Goal: Check status: Check status

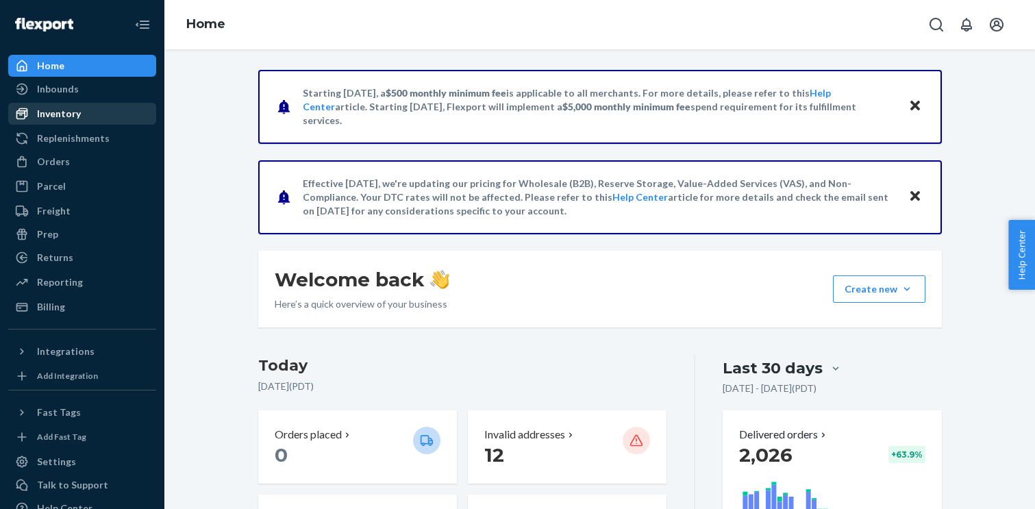
scroll to position [660, 0]
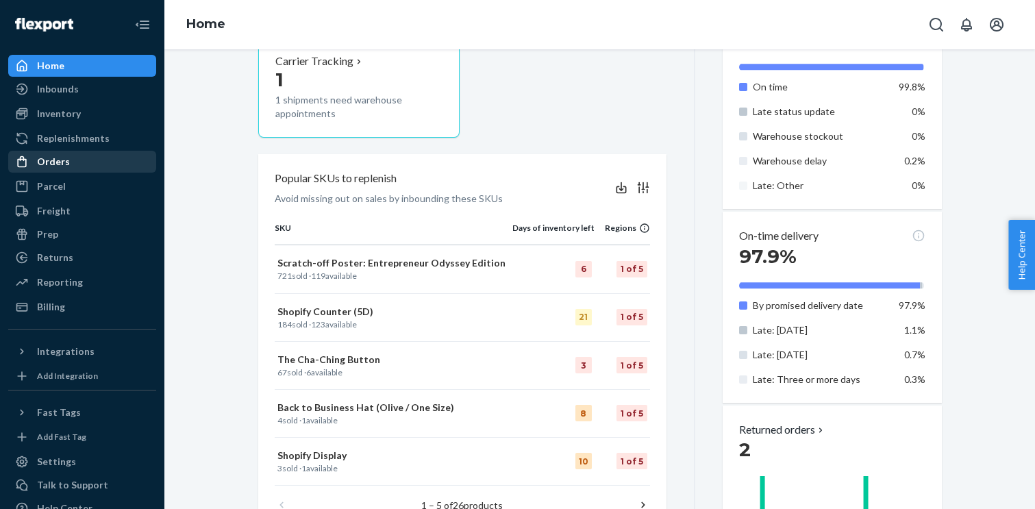
click at [62, 160] on div "Orders" at bounding box center [53, 162] width 33 height 14
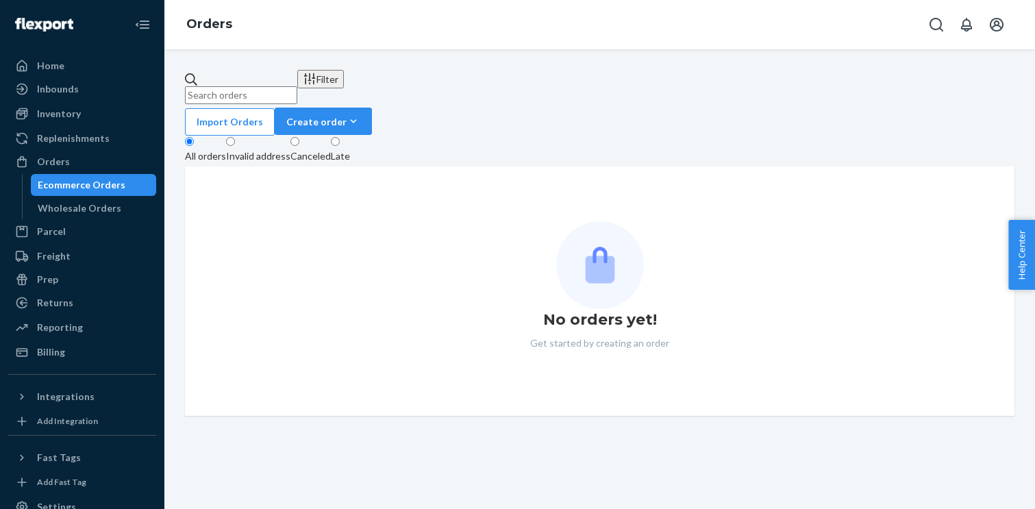
click at [283, 91] on input "text" at bounding box center [241, 95] width 112 height 18
paste input "S62409"
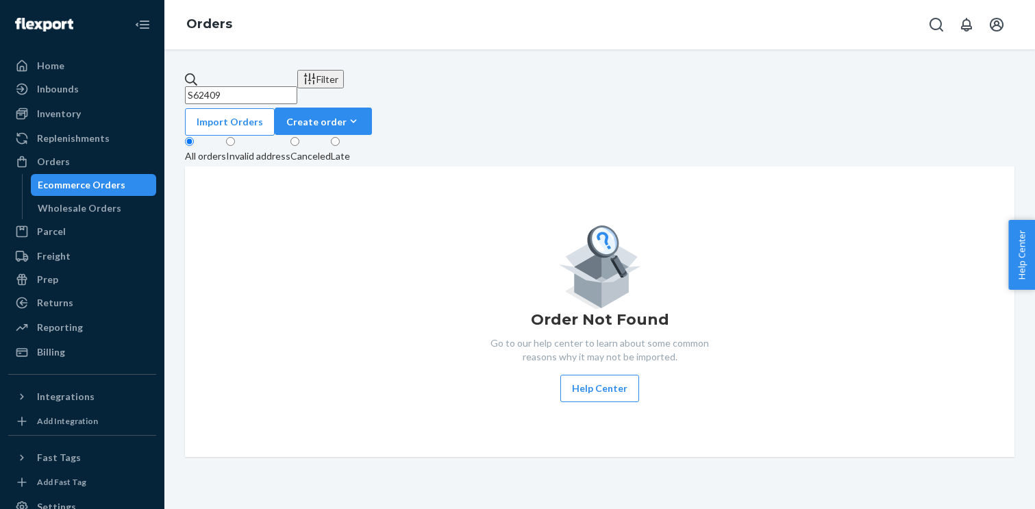
type input "S62409"
click at [289, 86] on input "S62409" at bounding box center [241, 95] width 112 height 18
click at [92, 158] on div "Orders" at bounding box center [82, 161] width 145 height 19
click at [269, 86] on input "S62409" at bounding box center [241, 95] width 112 height 18
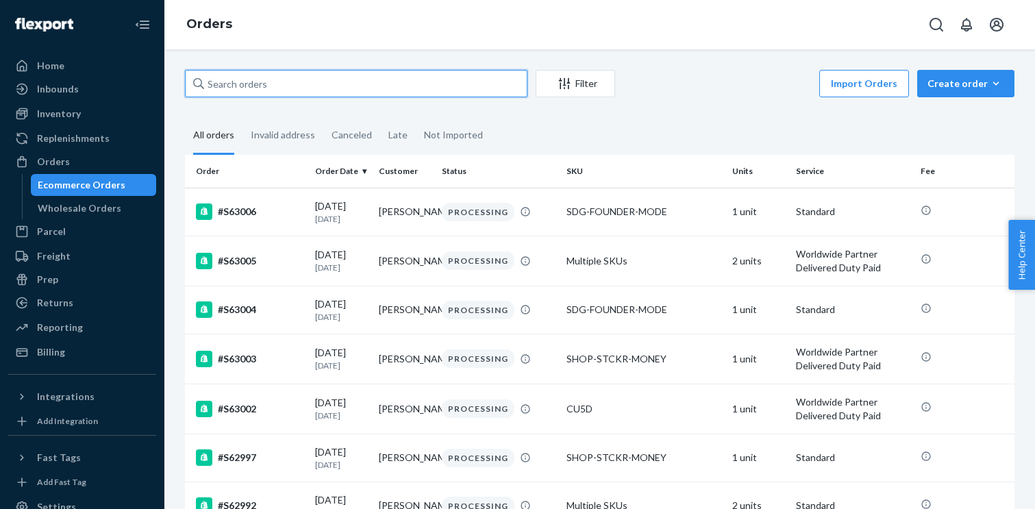
click at [268, 87] on input "text" at bounding box center [356, 83] width 343 height 27
paste input "S62409"
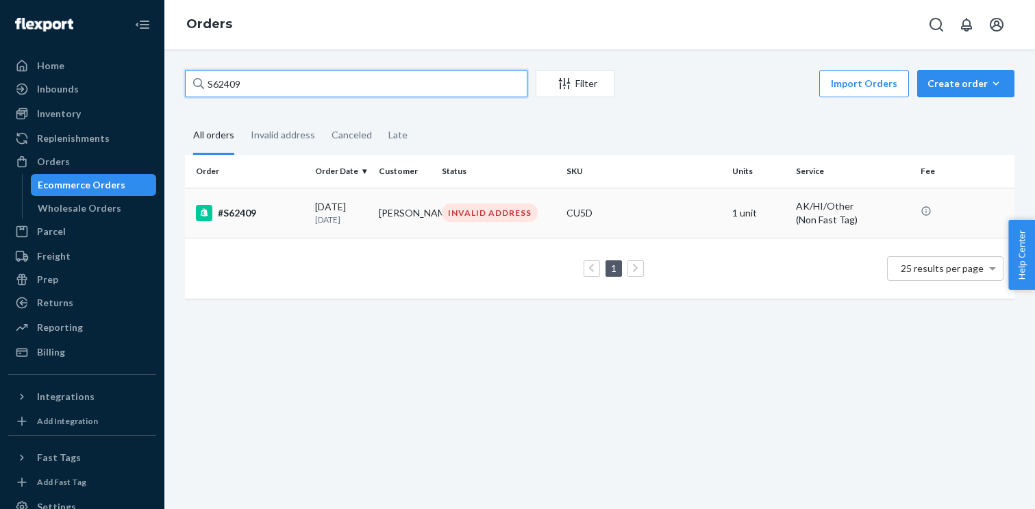
type input "S62409"
click at [241, 212] on div "#S62409" at bounding box center [250, 213] width 108 height 16
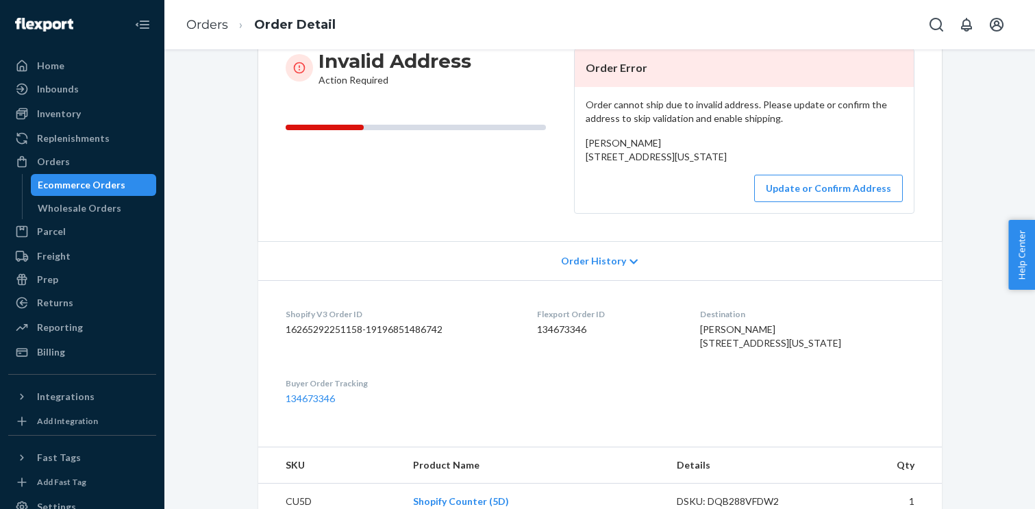
scroll to position [129, 0]
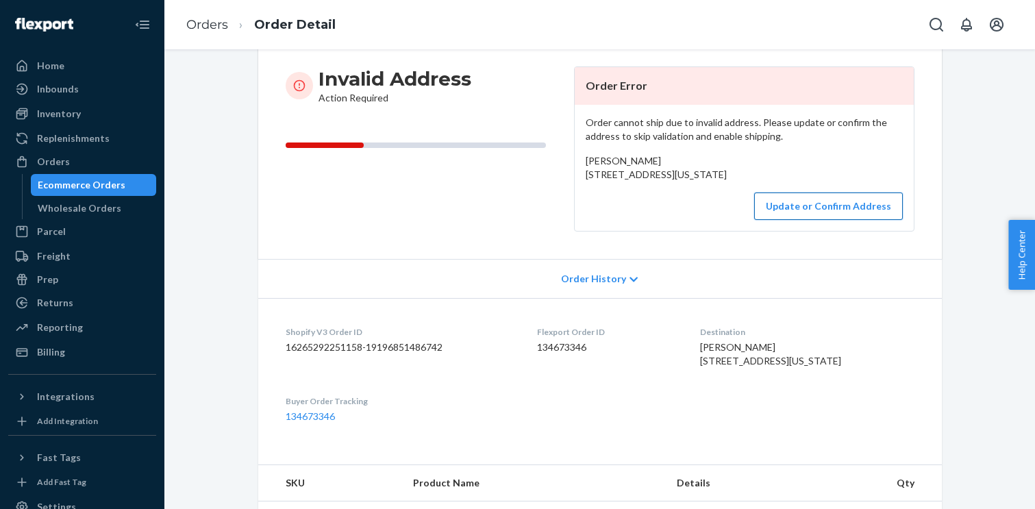
click at [815, 220] on button "Update or Confirm Address" at bounding box center [828, 206] width 149 height 27
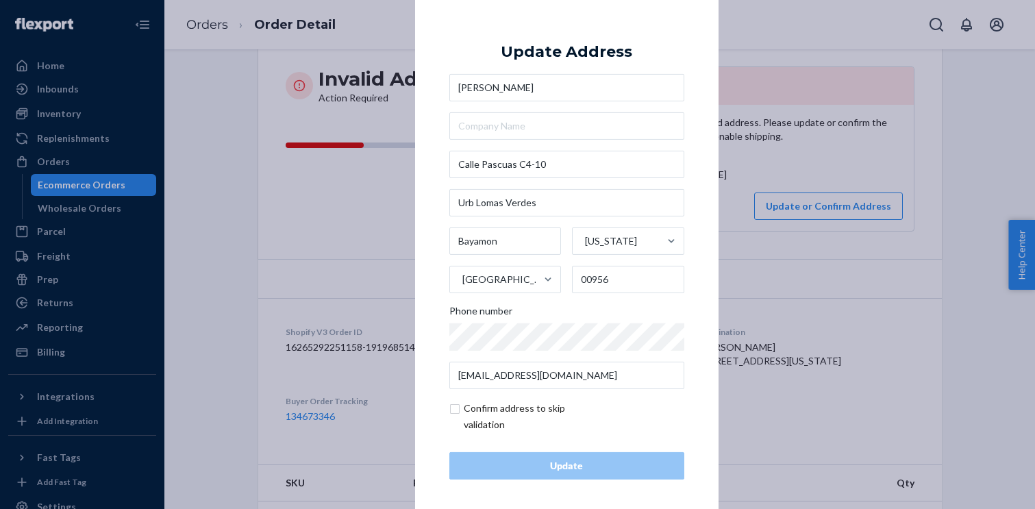
click at [454, 405] on input "checkbox" at bounding box center [529, 416] width 159 height 33
checkbox input "true"
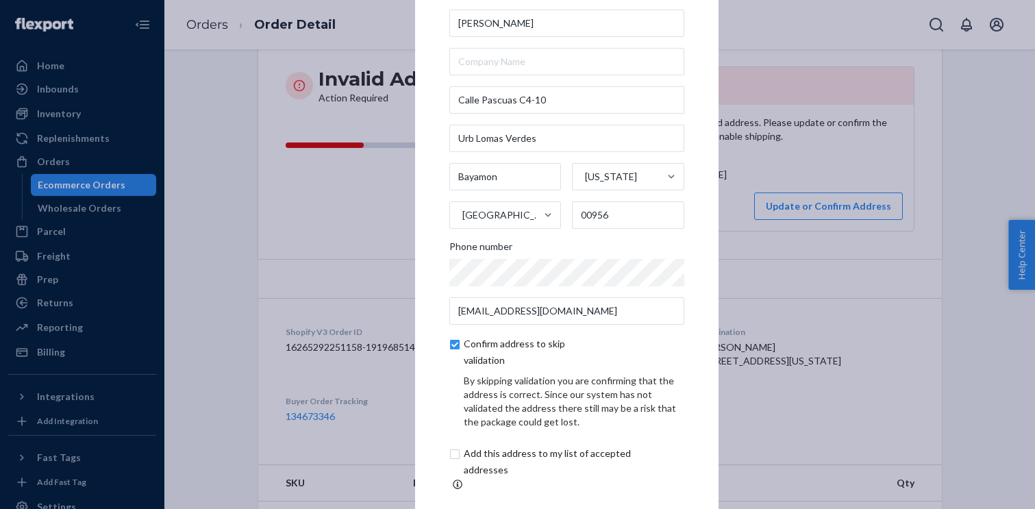
scroll to position [62, 0]
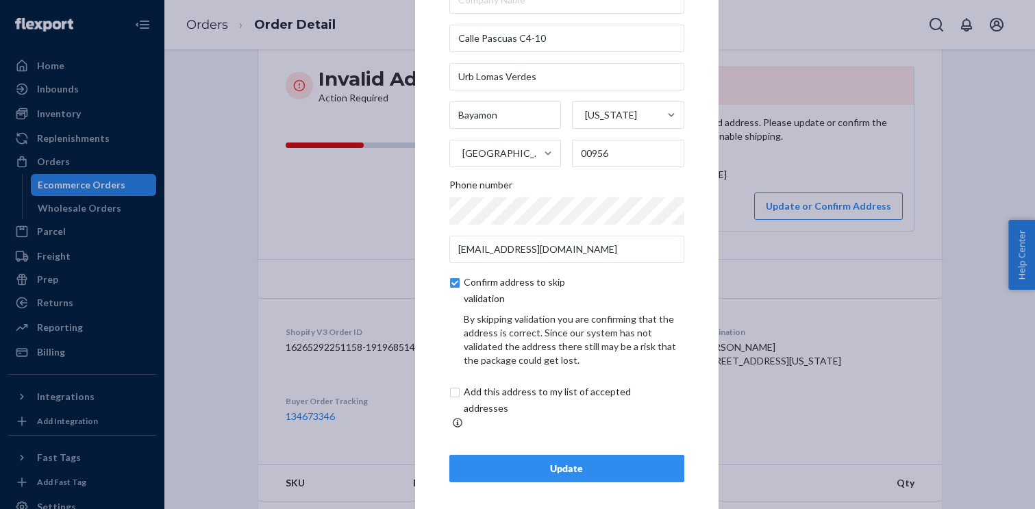
click at [532, 462] on div "Update" at bounding box center [567, 469] width 212 height 14
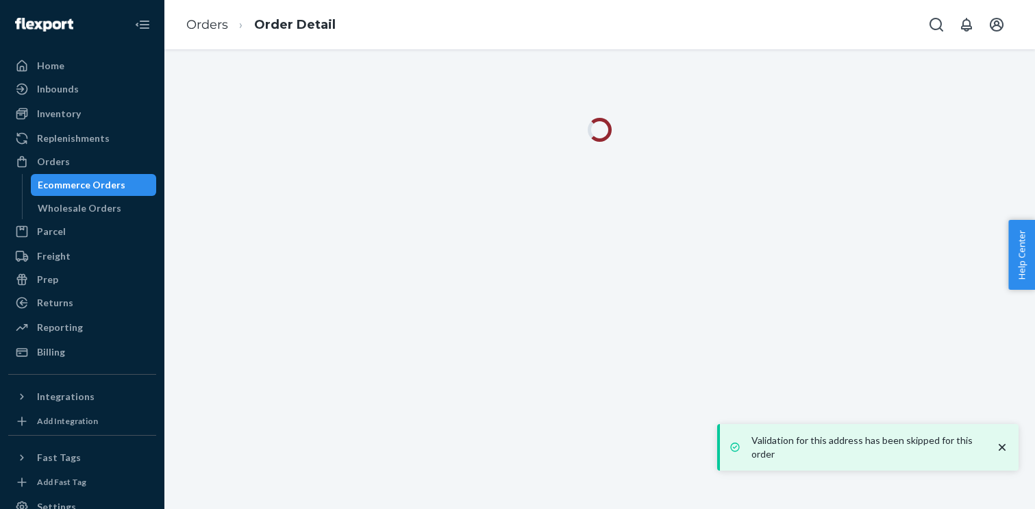
scroll to position [0, 0]
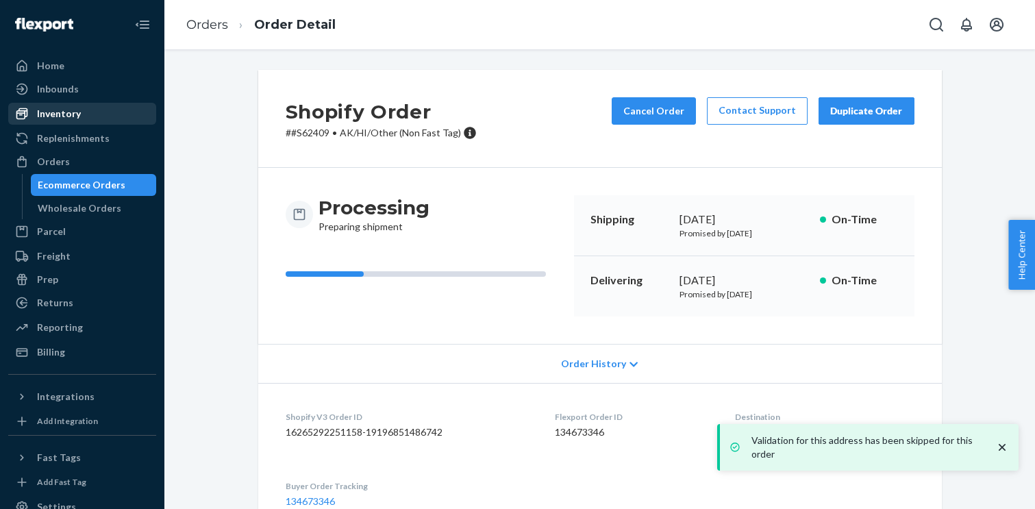
click at [57, 118] on div "Inventory" at bounding box center [59, 114] width 44 height 14
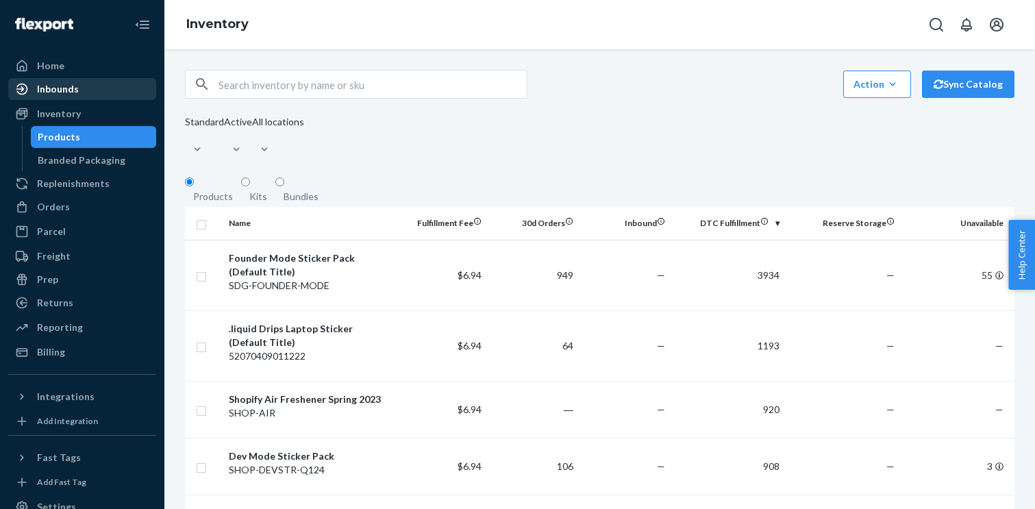
click at [68, 85] on div "Inbounds" at bounding box center [58, 89] width 42 height 14
